Goal: Task Accomplishment & Management: Manage account settings

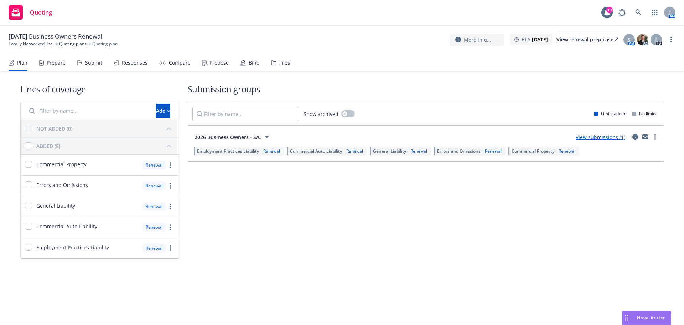
drag, startPoint x: 635, startPoint y: 136, endPoint x: 636, endPoint y: 140, distance: 4.3
click at [635, 136] on icon "circleInformation" at bounding box center [635, 137] width 6 height 6
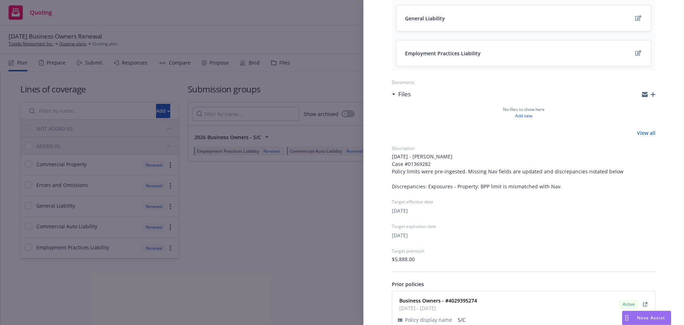
scroll to position [245, 0]
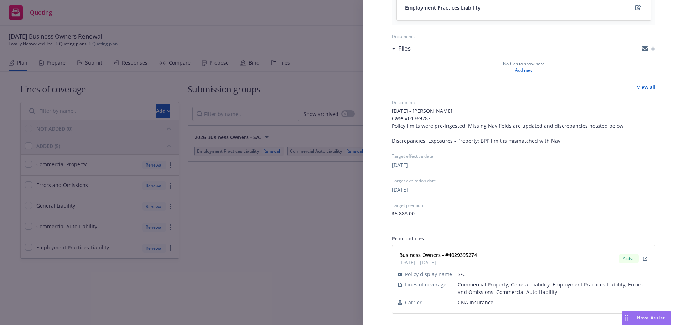
click at [470, 302] on span "CNA Insurance" at bounding box center [554, 301] width 192 height 7
copy span "CNA Insurance"
click at [464, 254] on strong "Business Owners - #4029395274" at bounding box center [438, 254] width 78 height 7
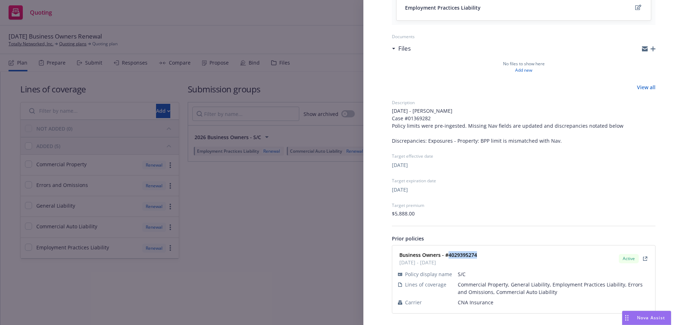
click at [464, 254] on strong "Business Owners - #4029395274" at bounding box center [438, 254] width 78 height 7
copy strong "4029395274"
click at [270, 220] on div "Submission group 2026 Business Owners - S/C Last updated Thursday, August 28, 2…" at bounding box center [342, 162] width 684 height 325
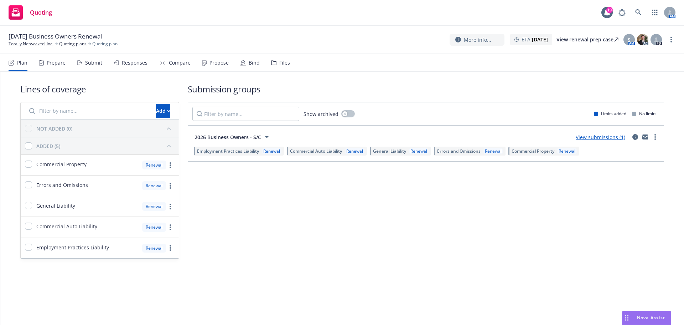
click at [102, 66] on div "Plan Prepare Submit Responses Compare Propose Bind Files" at bounding box center [149, 62] width 281 height 17
click at [98, 65] on div "Submit" at bounding box center [93, 63] width 17 height 6
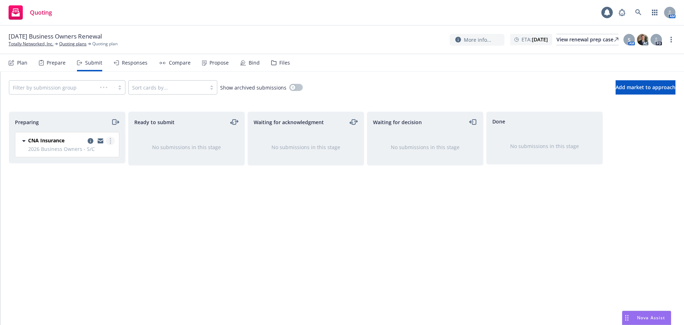
click at [109, 141] on link "more" at bounding box center [110, 140] width 9 height 9
click at [105, 159] on link "Complete preparation" at bounding box center [78, 156] width 71 height 14
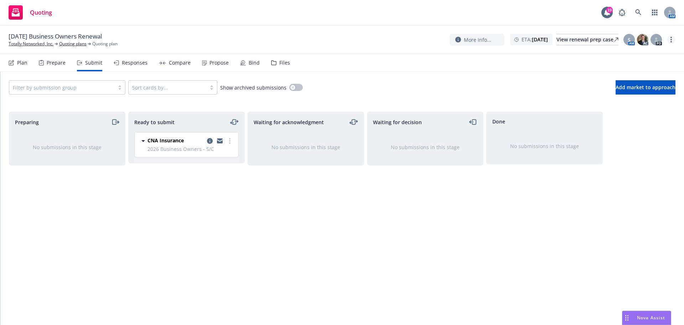
click at [670, 43] on link "more" at bounding box center [671, 39] width 9 height 9
click at [642, 100] on link "Archive quoting plan" at bounding box center [635, 97] width 79 height 14
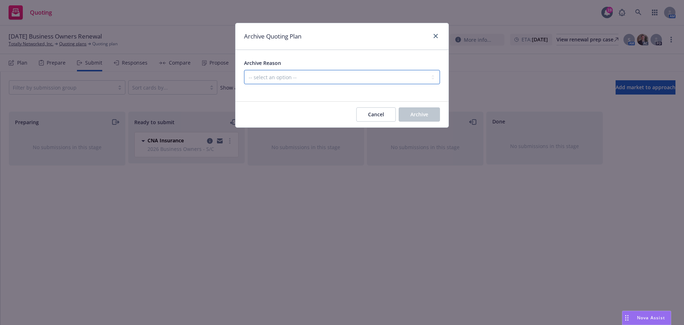
drag, startPoint x: 374, startPoint y: 74, endPoint x: 374, endPoint y: 82, distance: 7.5
click at [374, 74] on select "-- select an option -- All policies in this renewal plan are auto-renewed Creat…" at bounding box center [342, 77] width 196 height 14
click at [244, 70] on select "-- select an option -- All policies in this renewal plan are auto-renewed Creat…" at bounding box center [342, 77] width 196 height 14
click at [375, 82] on select "-- select an option -- All policies in this renewal plan are auto-renewed Creat…" at bounding box center [342, 77] width 196 height 14
select select "ARCHIVED_RENEWAL_POLICY_AUTO_RENEWED"
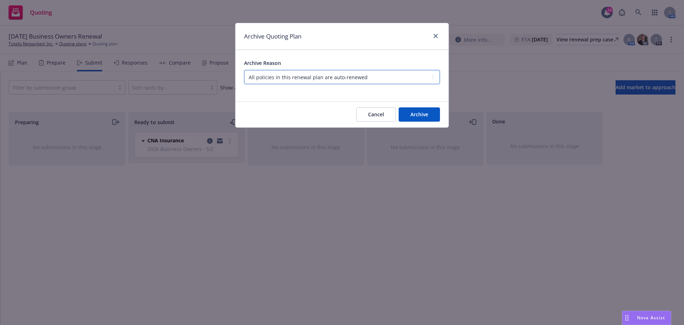
click at [244, 70] on select "-- select an option -- All policies in this renewal plan are auto-renewed Creat…" at bounding box center [342, 77] width 196 height 14
click at [422, 123] on div "Cancel Archive" at bounding box center [341, 115] width 213 height 26
click at [421, 117] on span "Archive" at bounding box center [419, 114] width 18 height 7
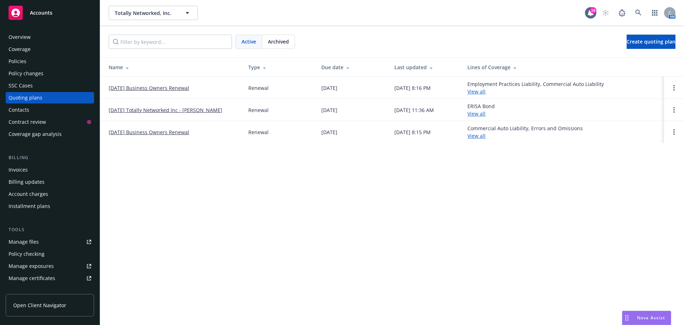
click at [171, 130] on link "01/26/25 Business Owners Renewal" at bounding box center [149, 131] width 81 height 7
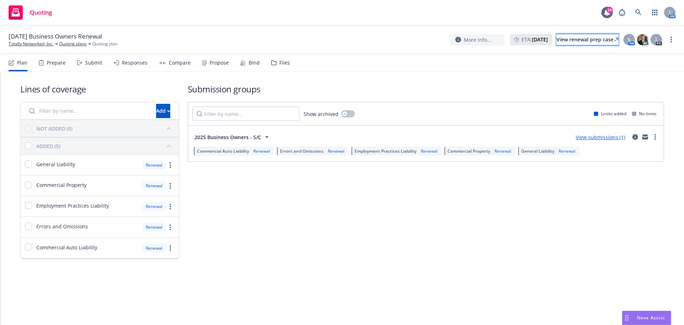
click at [582, 39] on div "View renewal prep case" at bounding box center [587, 39] width 62 height 11
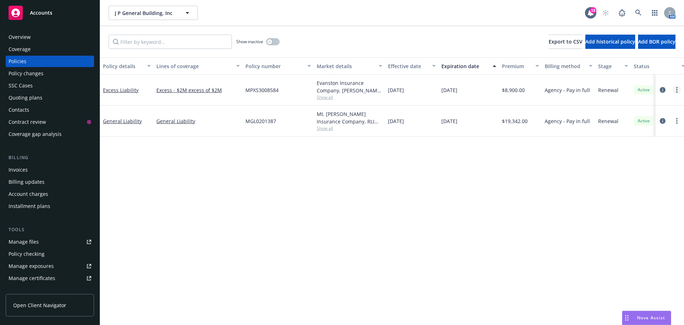
click at [676, 91] on link "more" at bounding box center [677, 89] width 9 height 9
click at [649, 136] on link "End policy" at bounding box center [639, 133] width 84 height 14
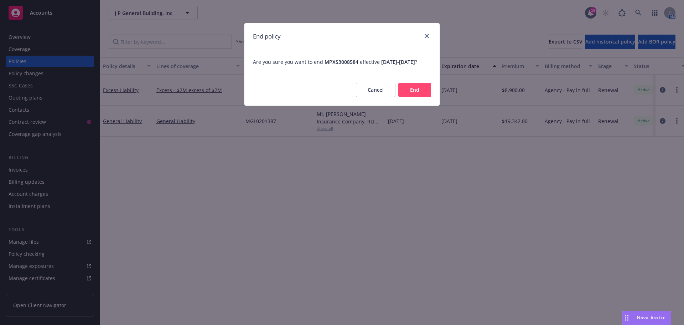
click at [420, 95] on button "End" at bounding box center [414, 90] width 33 height 14
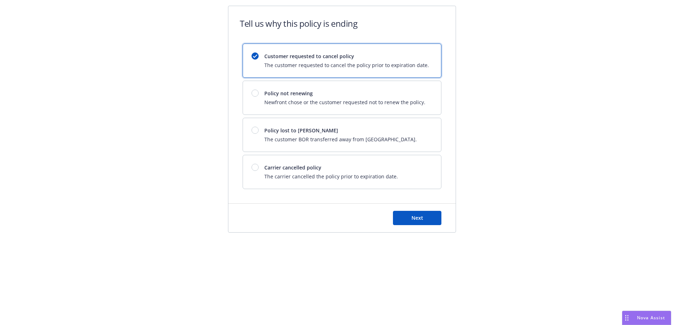
click at [362, 153] on div "Customer requested to cancel policy The customer requested to cancel the policy…" at bounding box center [342, 115] width 199 height 145
click at [403, 211] on div "Next" at bounding box center [341, 217] width 227 height 28
click at [404, 216] on button "Next" at bounding box center [417, 218] width 48 height 14
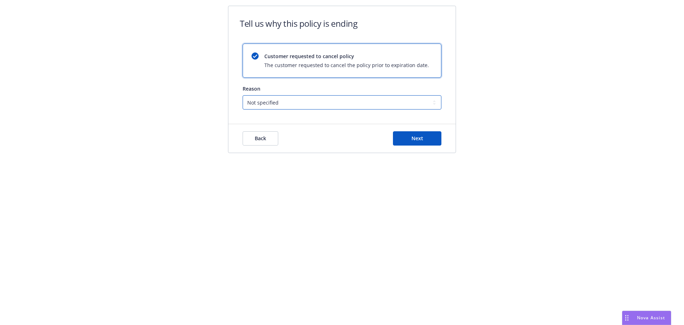
click at [302, 109] on select "Not specified Service Pricing Buyer change M&A, Bankruptcy, or Out of business …" at bounding box center [342, 102] width 199 height 14
drag, startPoint x: 320, startPoint y: 207, endPoint x: 310, endPoint y: 177, distance: 31.7
click at [318, 201] on div "Tell us why this policy is ending Customer requested to cancel policy The custo…" at bounding box center [342, 162] width 684 height 325
click at [262, 140] on span "Back" at bounding box center [260, 138] width 11 height 7
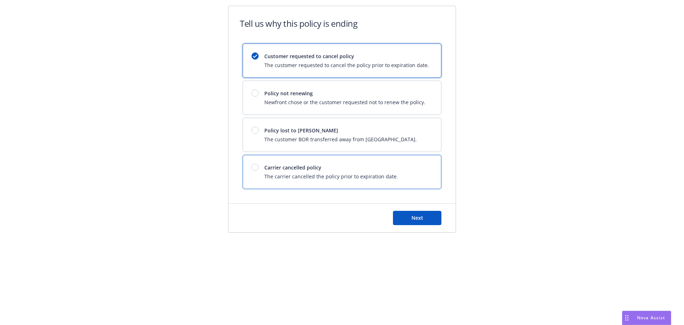
click at [340, 162] on div "Carrier cancelled policy The carrier cancelled the policy prior to expiration d…" at bounding box center [342, 171] width 198 height 33
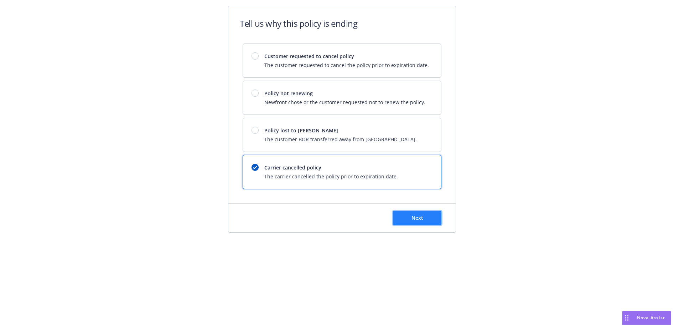
click at [409, 218] on button "Next" at bounding box center [417, 218] width 48 height 14
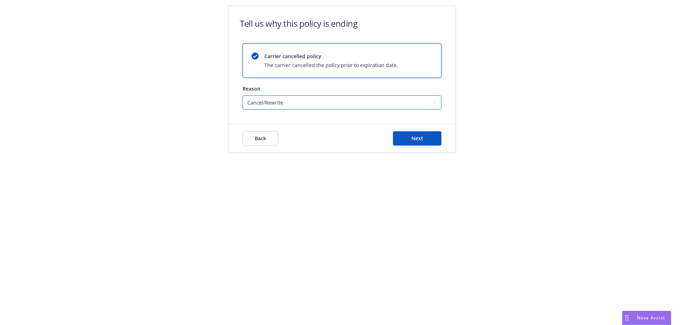
click at [327, 102] on select "Cancel/Rewrite Lost carrier appointment Compliance/Non-payment Lost on BOR" at bounding box center [342, 102] width 199 height 14
click at [243, 95] on select "Cancel/Rewrite Lost carrier appointment Compliance/Non-payment Lost on BOR" at bounding box center [342, 102] width 199 height 14
click at [425, 135] on button "Next" at bounding box center [417, 138] width 48 height 14
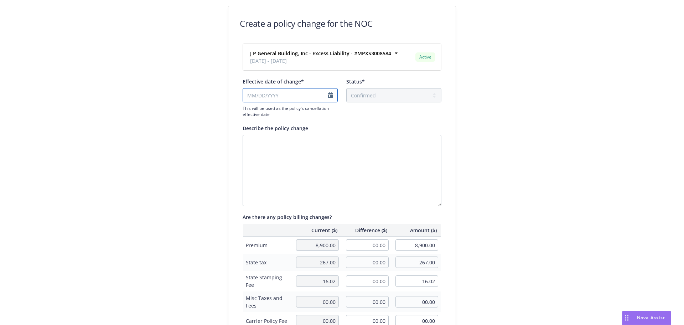
click at [313, 95] on input "Effective date of change*" at bounding box center [290, 95] width 95 height 14
select select "August"
select select "2025"
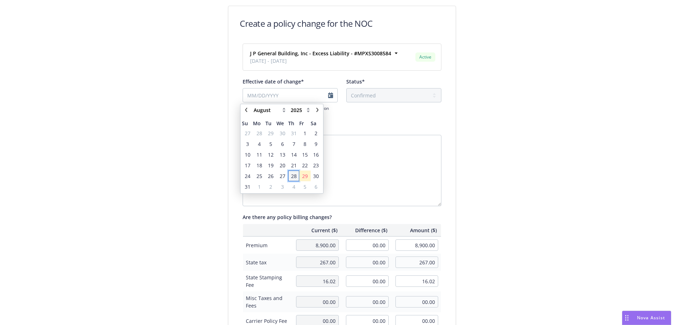
click at [296, 176] on span "28" at bounding box center [294, 175] width 6 height 7
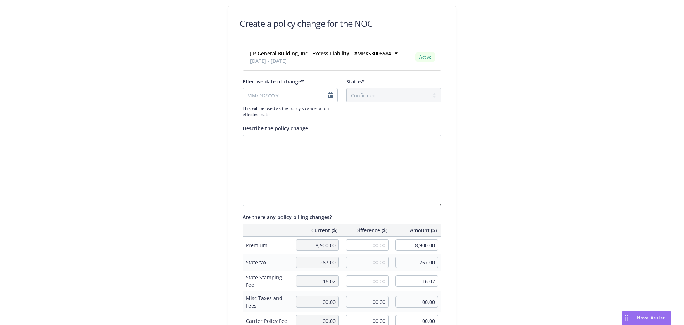
type input "08/28/2025"
click at [367, 139] on textarea "Describe the policy change" at bounding box center [342, 170] width 199 height 71
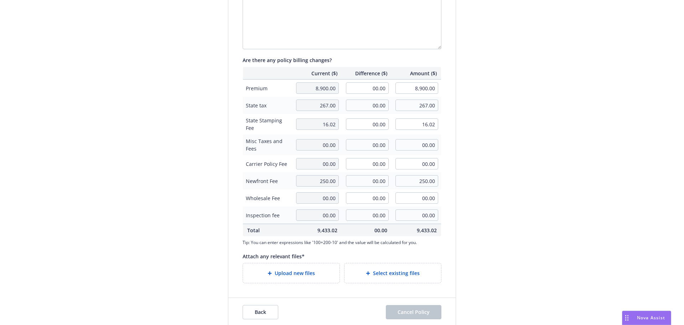
scroll to position [164, 0]
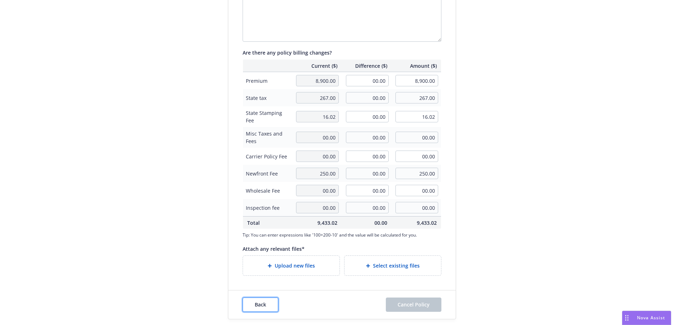
click at [267, 302] on button "Back" at bounding box center [261, 304] width 36 height 14
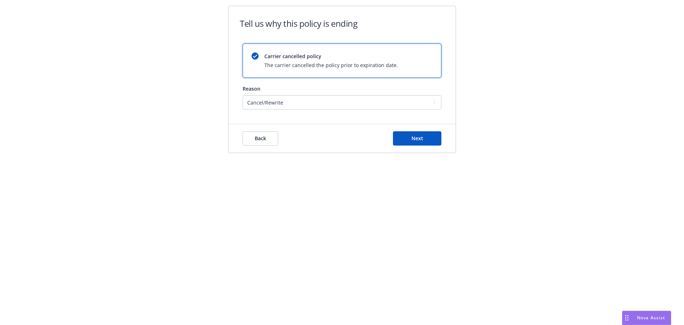
scroll to position [0, 0]
click at [279, 135] on div "Back Next" at bounding box center [342, 138] width 199 height 14
click at [275, 136] on button "Back" at bounding box center [261, 138] width 36 height 14
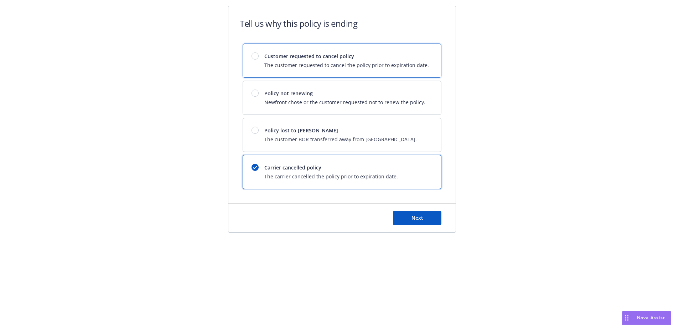
click at [309, 60] on div "Customer requested to cancel policy The customer requested to cancel the policy…" at bounding box center [346, 60] width 165 height 16
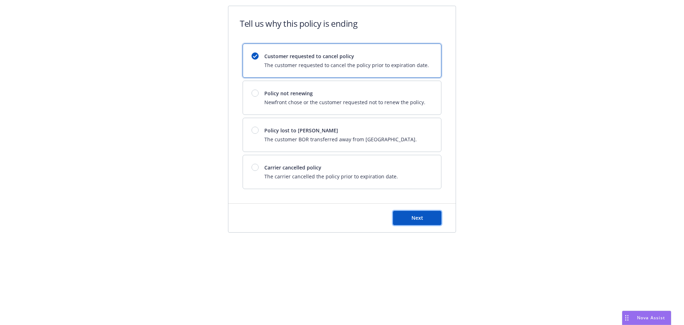
click at [418, 213] on button "Next" at bounding box center [417, 218] width 48 height 14
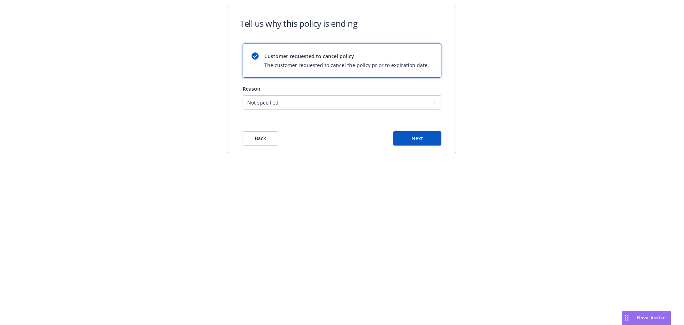
click at [298, 94] on div "Reason Not specified Service Pricing Buyer change M&A, Bankruptcy, or Out of bu…" at bounding box center [342, 97] width 199 height 25
click at [433, 146] on div "Back Next" at bounding box center [341, 138] width 227 height 28
click at [432, 144] on button "Next" at bounding box center [417, 138] width 48 height 14
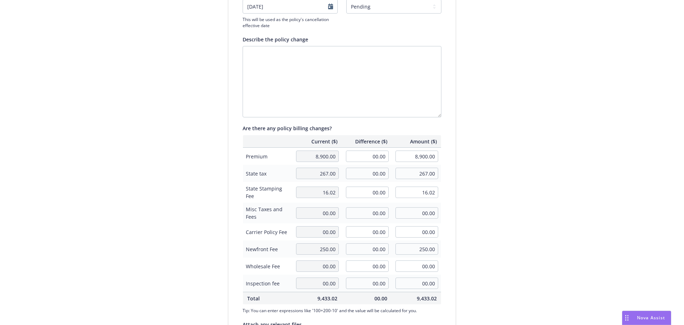
scroll to position [164, 0]
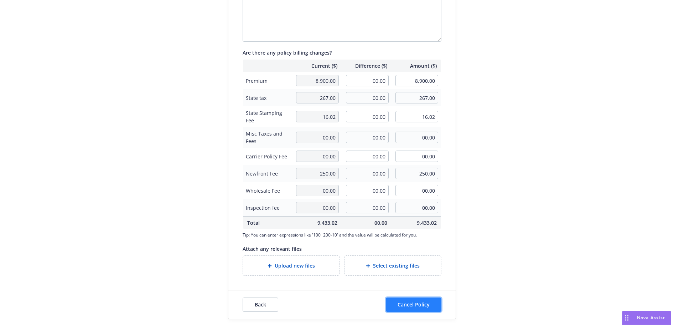
click at [411, 306] on span "Cancel Policy" at bounding box center [414, 304] width 32 height 7
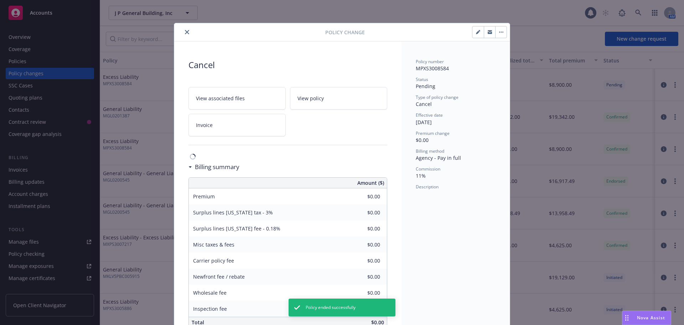
scroll to position [18, 0]
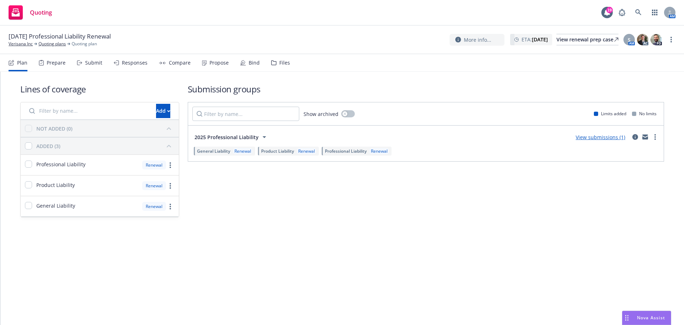
click at [219, 62] on div "Propose" at bounding box center [218, 63] width 19 height 6
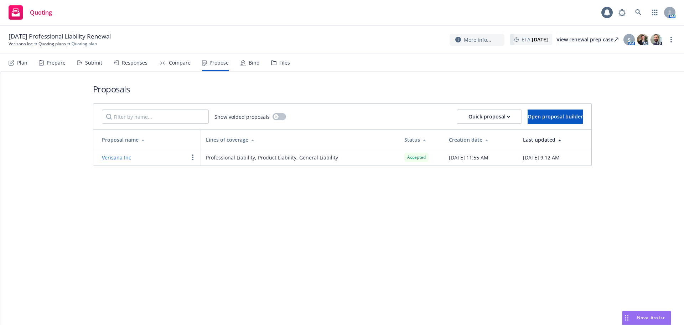
click at [126, 158] on link "Verisana Inc" at bounding box center [116, 157] width 29 height 7
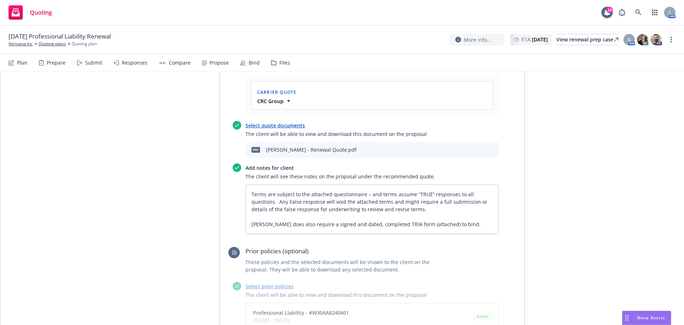
scroll to position [380, 0]
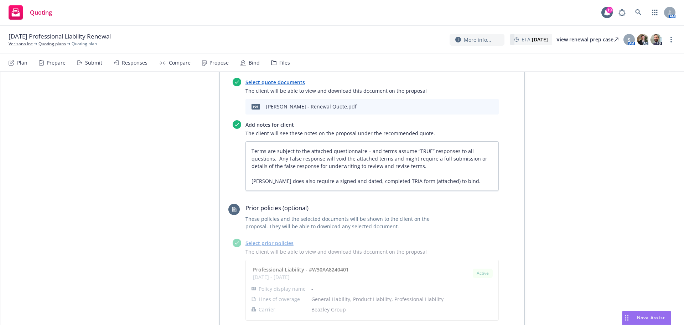
type textarea "x"
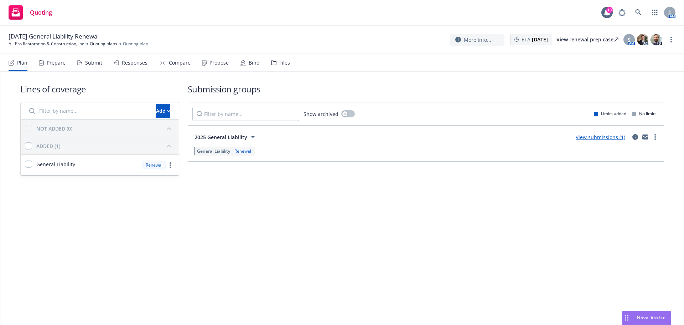
click at [668, 43] on div "More info... ETA : [DATE] View renewal prep case S AM AC PD" at bounding box center [563, 39] width 226 height 13
click at [669, 41] on link "more" at bounding box center [671, 39] width 9 height 9
click at [623, 57] on link "Copy logging email" at bounding box center [635, 54] width 79 height 14
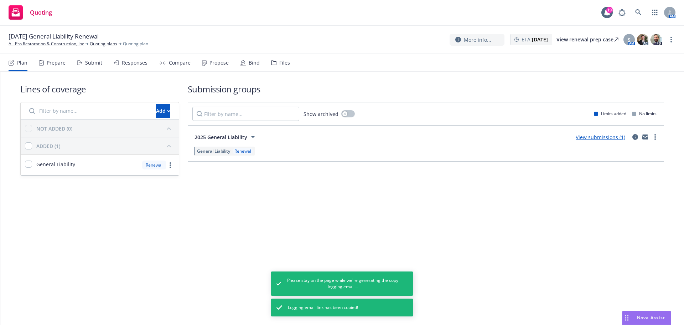
click at [38, 47] on div "10/28/25 General Liability Renewal All-Pro Restoration & Construction, Inc Quot…" at bounding box center [342, 40] width 684 height 28
click at [42, 43] on link "All-Pro Restoration & Construction, Inc" at bounding box center [47, 44] width 76 height 6
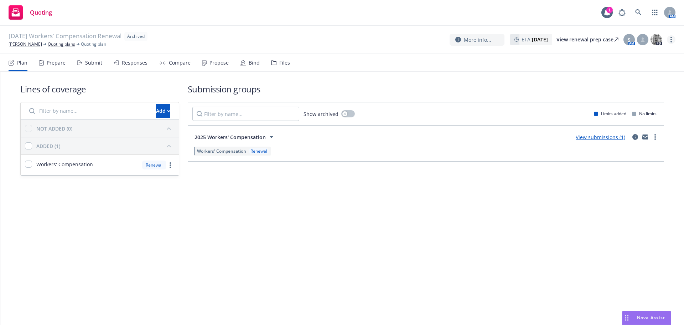
click at [670, 35] on link "more" at bounding box center [671, 39] width 9 height 9
drag, startPoint x: 631, startPoint y: 57, endPoint x: 628, endPoint y: 58, distance: 4.0
click at [631, 57] on link "Copy logging email" at bounding box center [635, 54] width 79 height 14
click at [20, 47] on link "Willy Nilly" at bounding box center [25, 44] width 33 height 6
click at [38, 41] on link "[PERSON_NAME] & [PERSON_NAME]" at bounding box center [45, 44] width 72 height 6
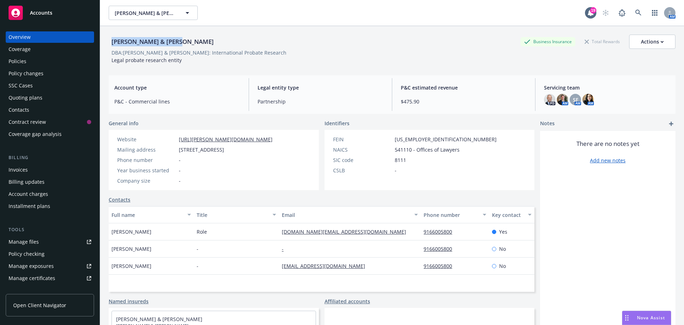
drag, startPoint x: 182, startPoint y: 41, endPoint x: 113, endPoint y: 41, distance: 69.8
click at [113, 41] on div "Brandenburger & Davis Business Insurance Total Rewards Actions" at bounding box center [392, 42] width 567 height 14
copy div "Brandenburger & Davis"
drag, startPoint x: 184, startPoint y: 60, endPoint x: 110, endPoint y: 60, distance: 74.4
click at [110, 60] on div "Brandenburger & Davis Business Insurance Total Rewards Actions DBA: Brandenburg…" at bounding box center [392, 49] width 567 height 29
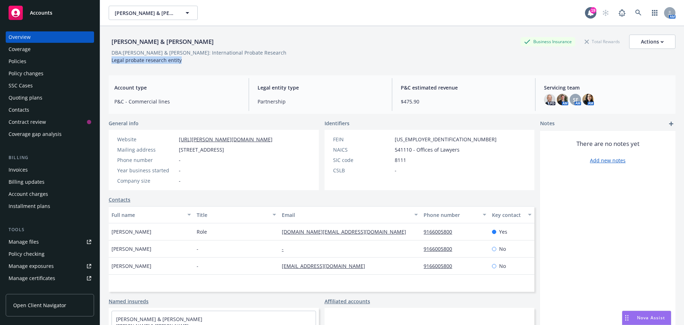
copy span "Legal probate research entity"
click at [181, 43] on div "Brandenburger & Davis" at bounding box center [163, 41] width 108 height 9
click at [107, 39] on div "Brandenburger & Davis Business Insurance Total Rewards Actions DBA: Brandenburg…" at bounding box center [392, 188] width 584 height 325
copy div "Brandenburger & Davis"
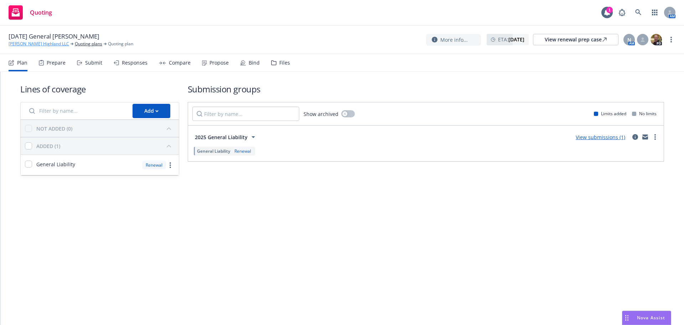
click at [51, 46] on link "[PERSON_NAME] Highland LLC" at bounding box center [39, 44] width 61 height 6
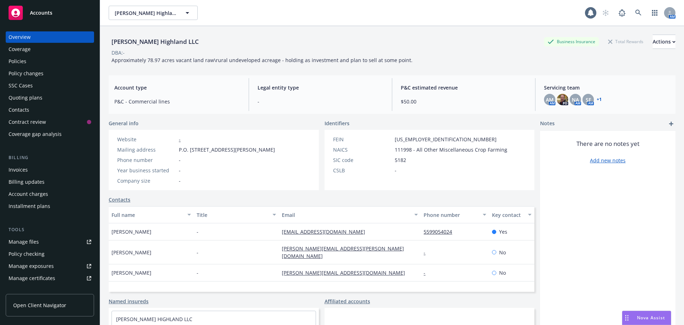
click at [597, 99] on link "+ 1" at bounding box center [599, 99] width 5 height 4
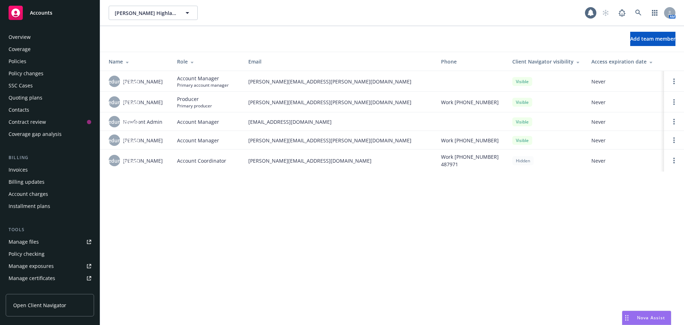
scroll to position [152, 0]
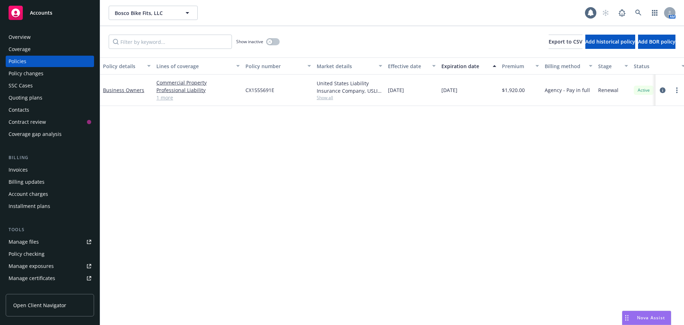
click at [37, 38] on div "Overview" at bounding box center [50, 36] width 83 height 11
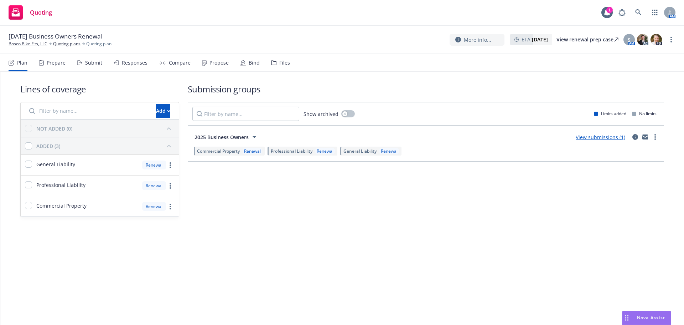
click at [224, 56] on div "Propose" at bounding box center [215, 62] width 27 height 17
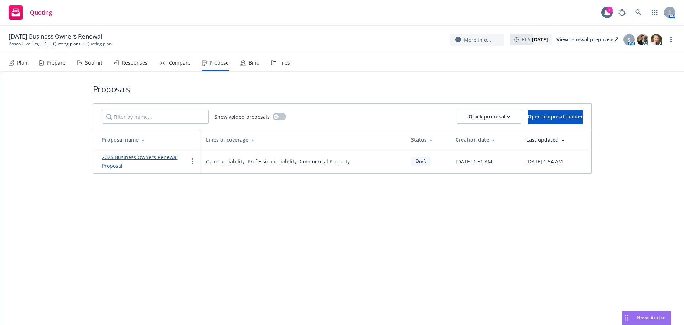
click at [163, 159] on link "2025 Business Owners Renewal Proposal" at bounding box center [140, 161] width 76 height 15
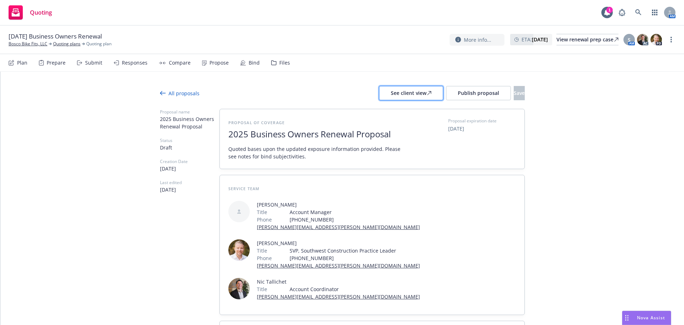
click at [393, 93] on div "See client view" at bounding box center [411, 93] width 41 height 14
click at [675, 37] on div "09/26/25 Business Owners Renewal Bosco Bike Fits, LLC Quoting plans Quoting pla…" at bounding box center [342, 40] width 684 height 28
click at [668, 42] on link "more" at bounding box center [671, 39] width 9 height 9
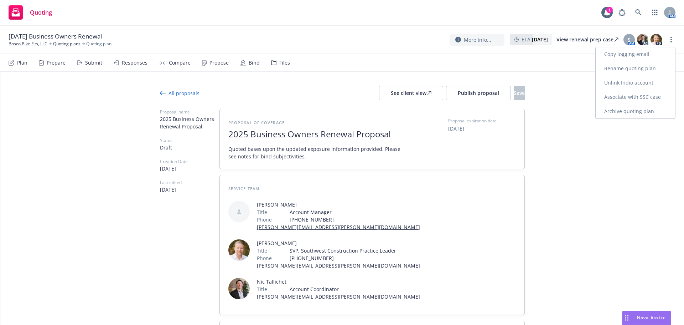
click at [639, 51] on link "Copy logging email" at bounding box center [635, 54] width 79 height 14
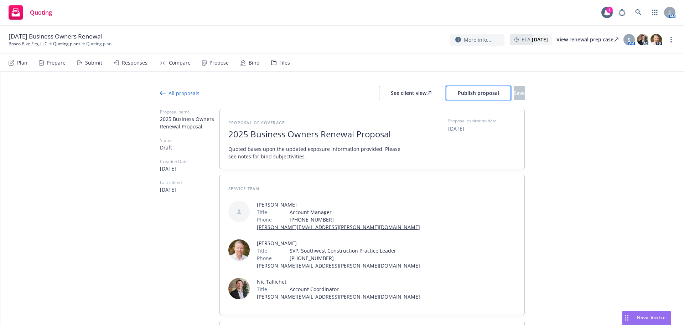
click at [446, 87] on button "Publish proposal" at bounding box center [478, 93] width 65 height 14
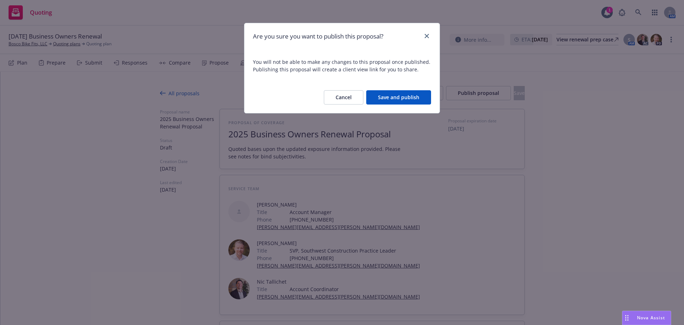
click at [418, 98] on button "Save and publish" at bounding box center [398, 97] width 65 height 14
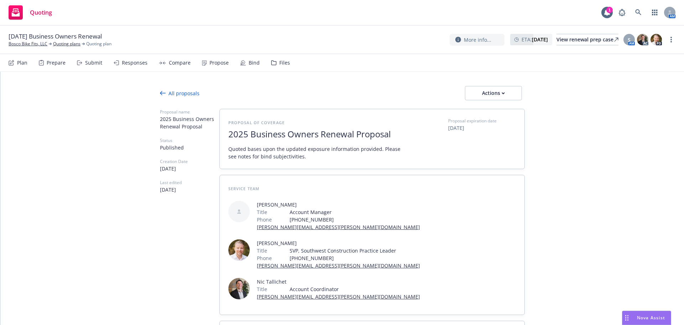
type textarea "x"
click at [34, 44] on link "Bosco Bike Fits, LLC" at bounding box center [28, 44] width 39 height 6
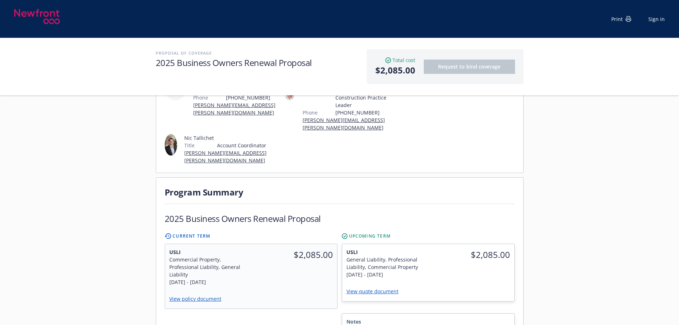
scroll to position [24, 0]
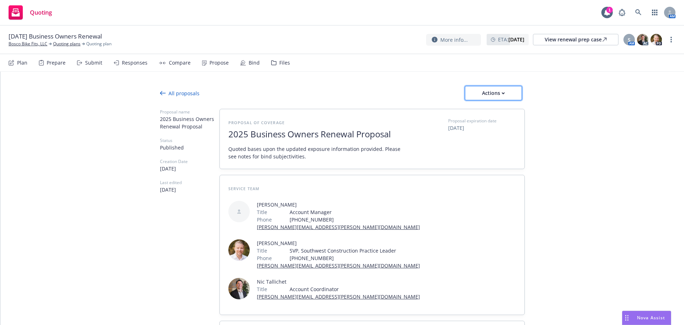
click at [498, 97] on div "Actions" at bounding box center [493, 93] width 33 height 14
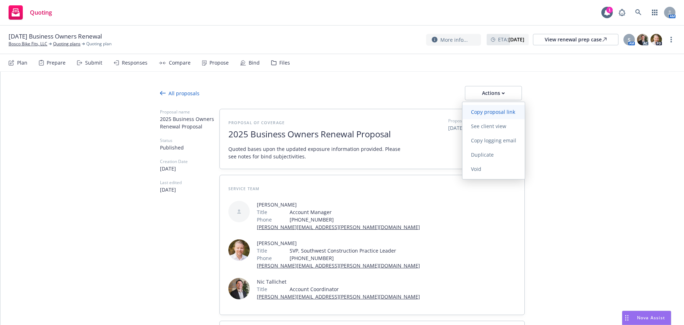
click at [492, 114] on span "Copy proposal link" at bounding box center [492, 111] width 61 height 7
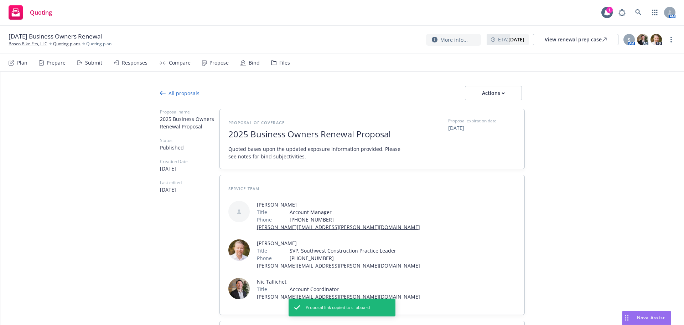
type textarea "x"
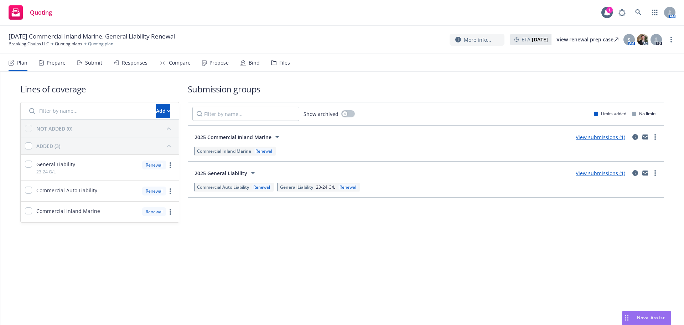
click at [251, 57] on div "Bind" at bounding box center [250, 62] width 20 height 17
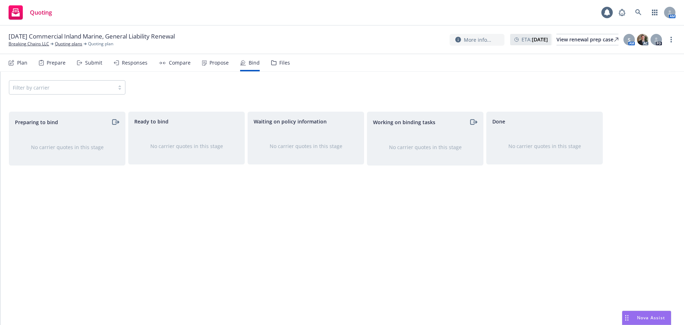
click at [217, 62] on div "Propose" at bounding box center [218, 63] width 19 height 6
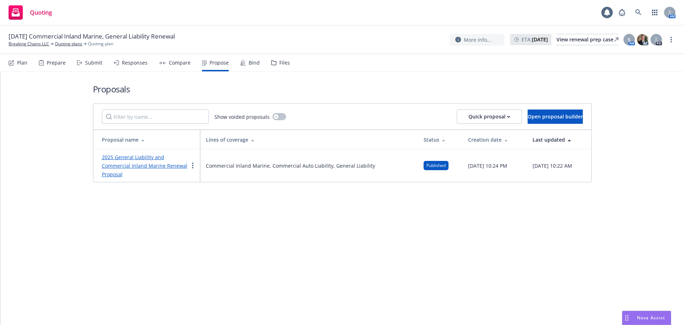
click at [153, 164] on link "2025 General Liability and Commercial Inland Marine Renewal Proposal" at bounding box center [144, 166] width 85 height 24
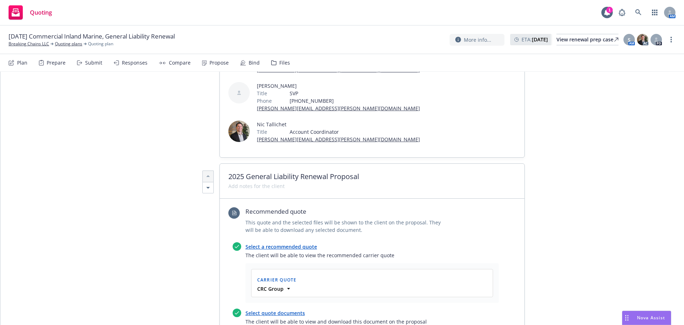
scroll to position [166, 0]
